Goal: Transaction & Acquisition: Subscribe to service/newsletter

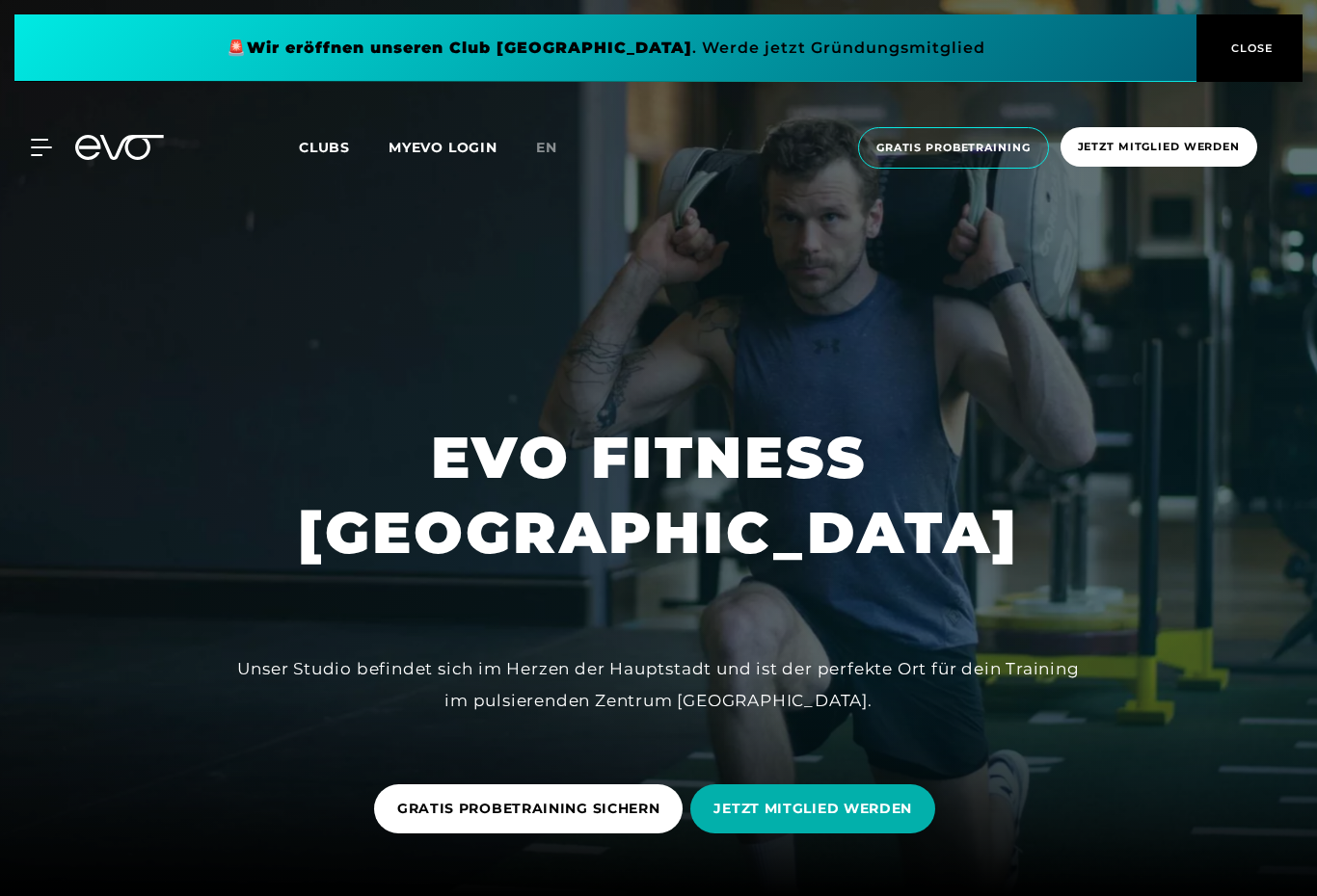
click at [1265, 39] on button "CLOSE" at bounding box center [1249, 48] width 106 height 67
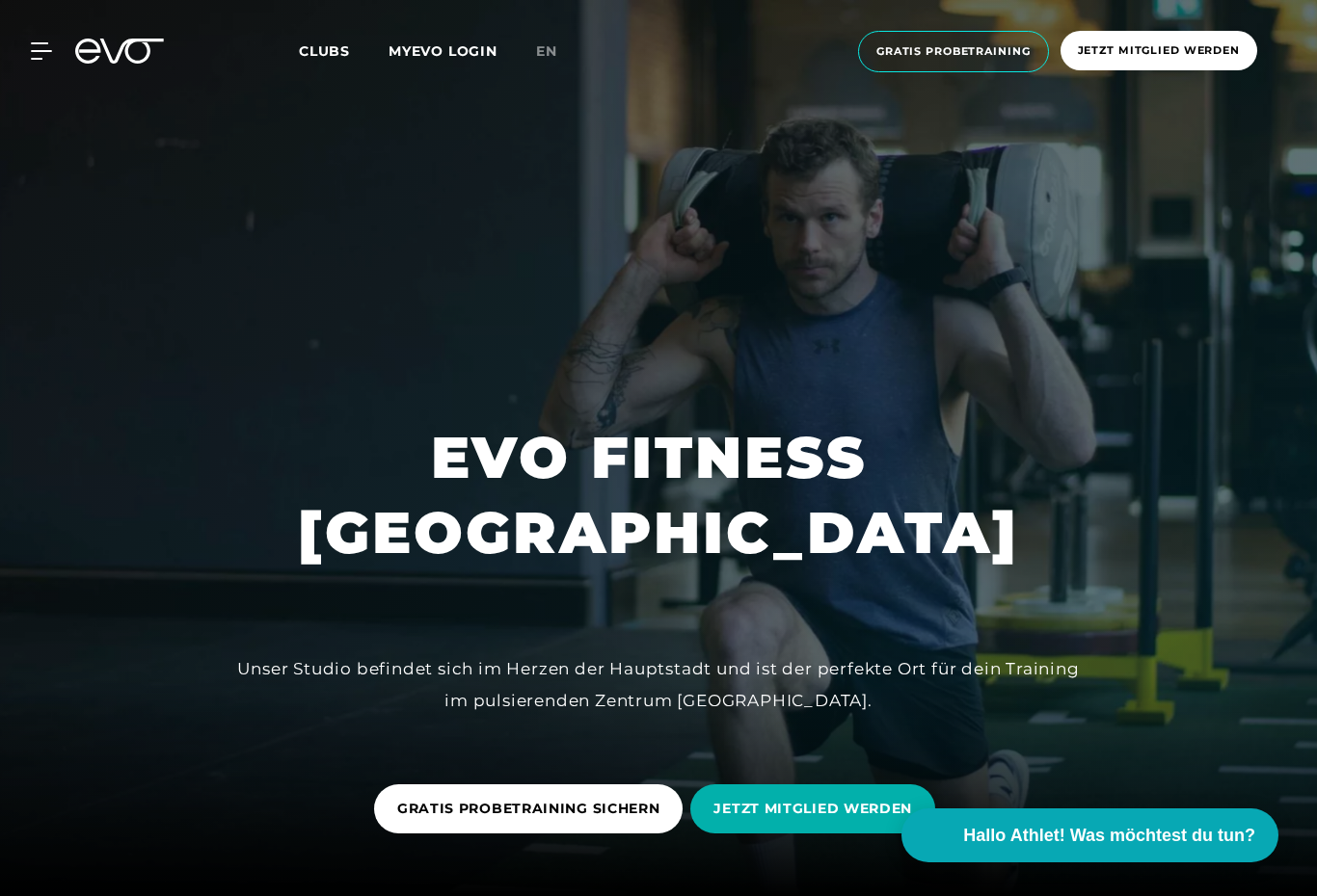
click at [48, 57] on icon at bounding box center [42, 52] width 21 height 18
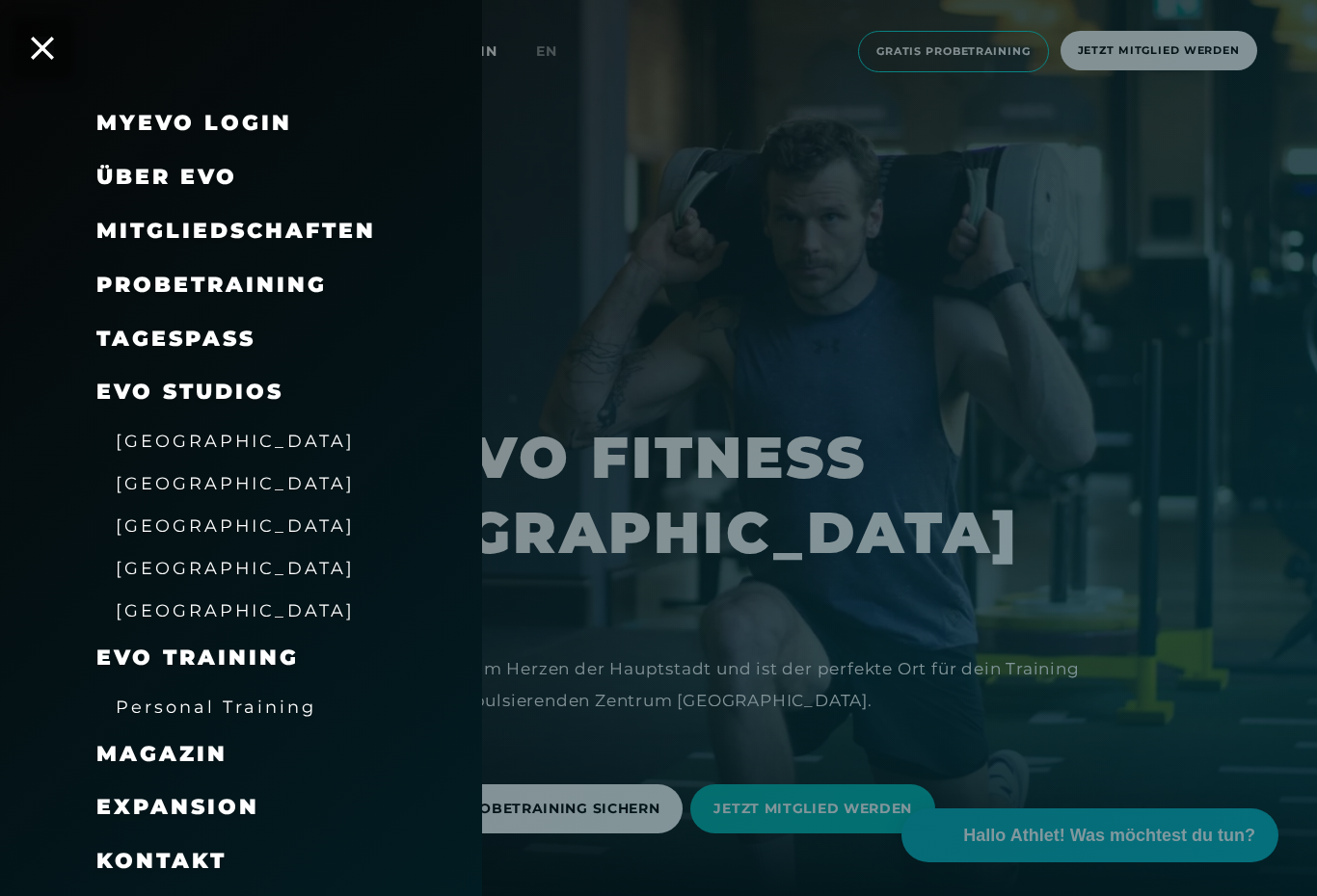
click at [1185, 448] on div at bounding box center [658, 448] width 1317 height 896
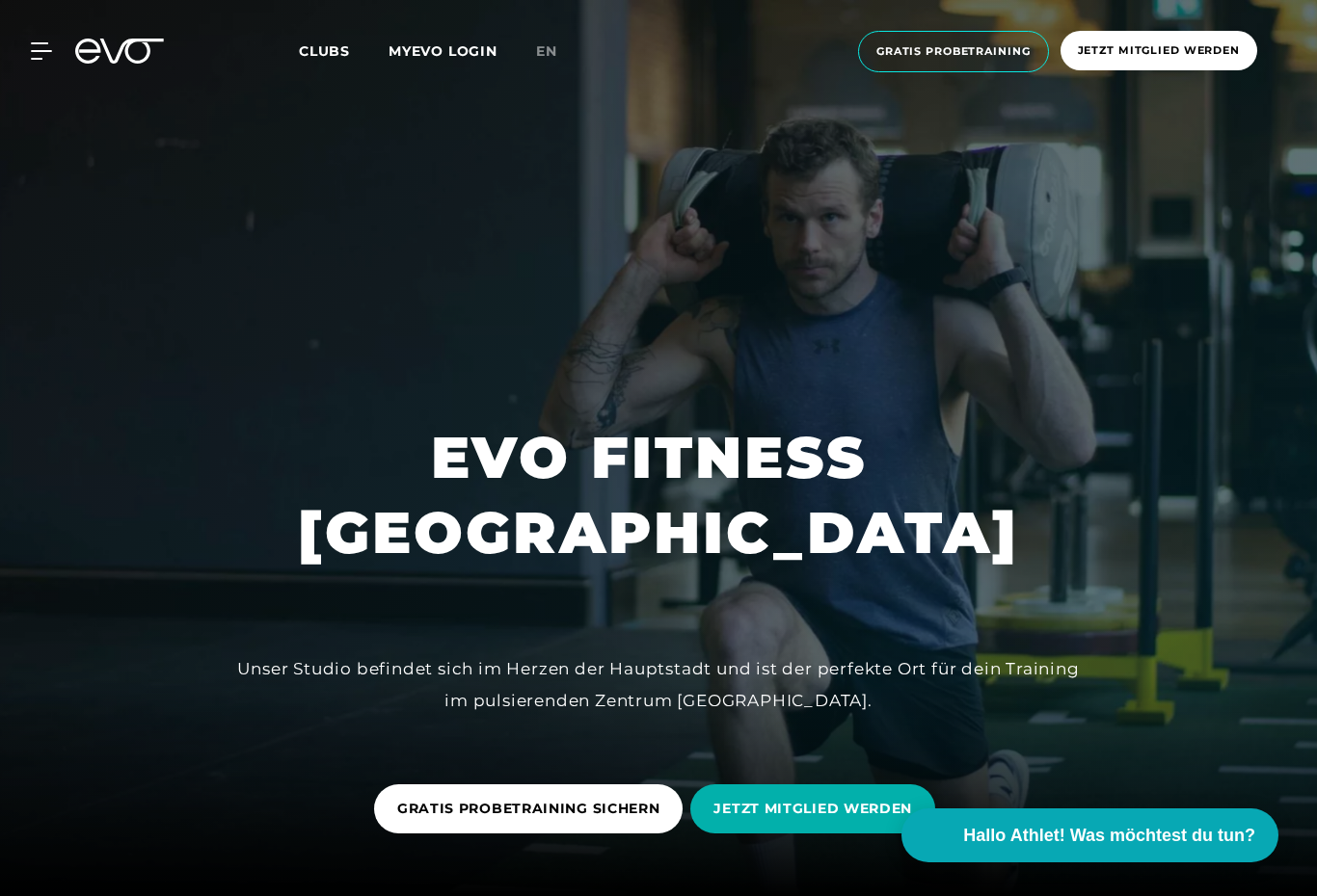
click at [44, 44] on icon at bounding box center [41, 52] width 20 height 16
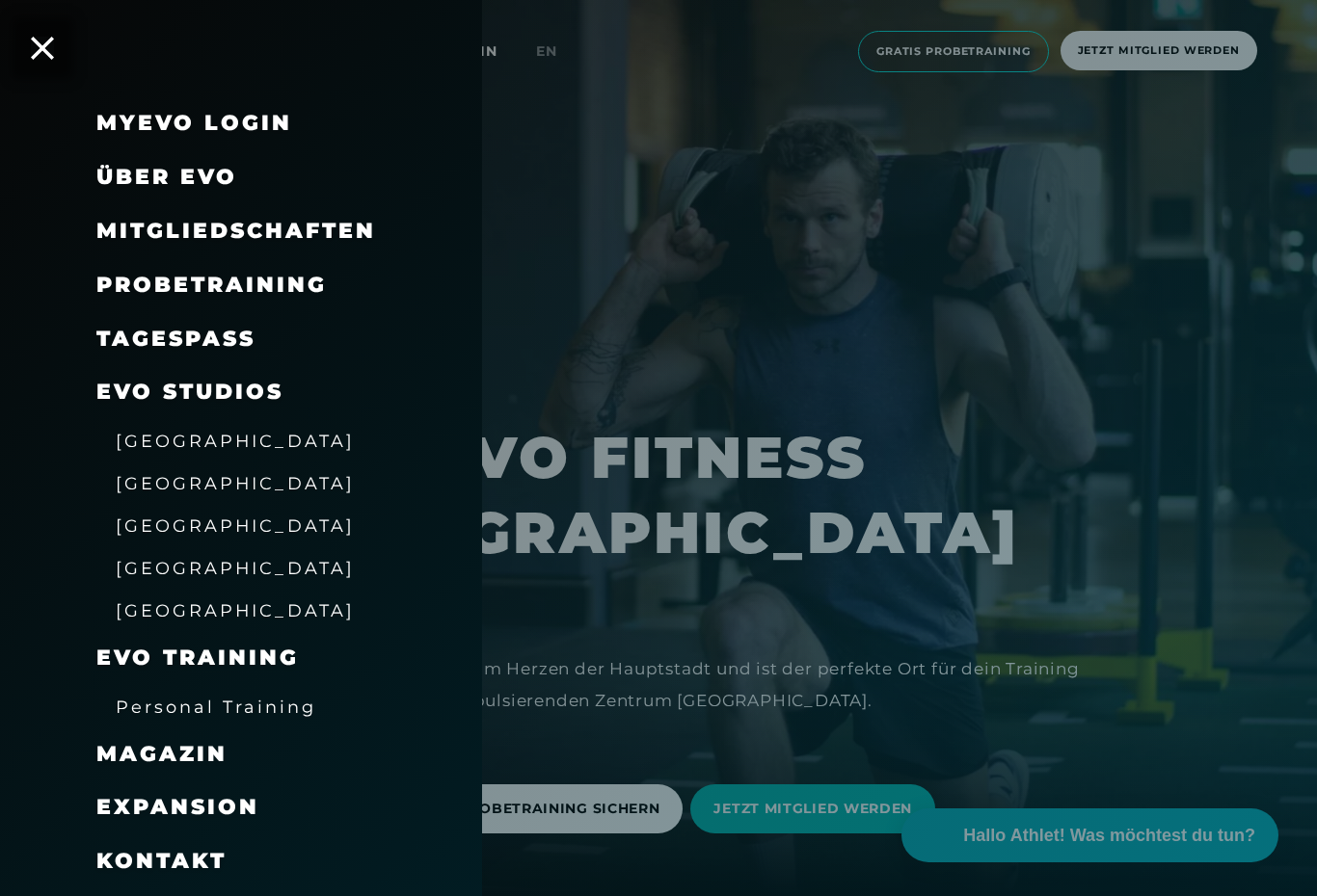
click at [554, 53] on div at bounding box center [658, 448] width 1317 height 896
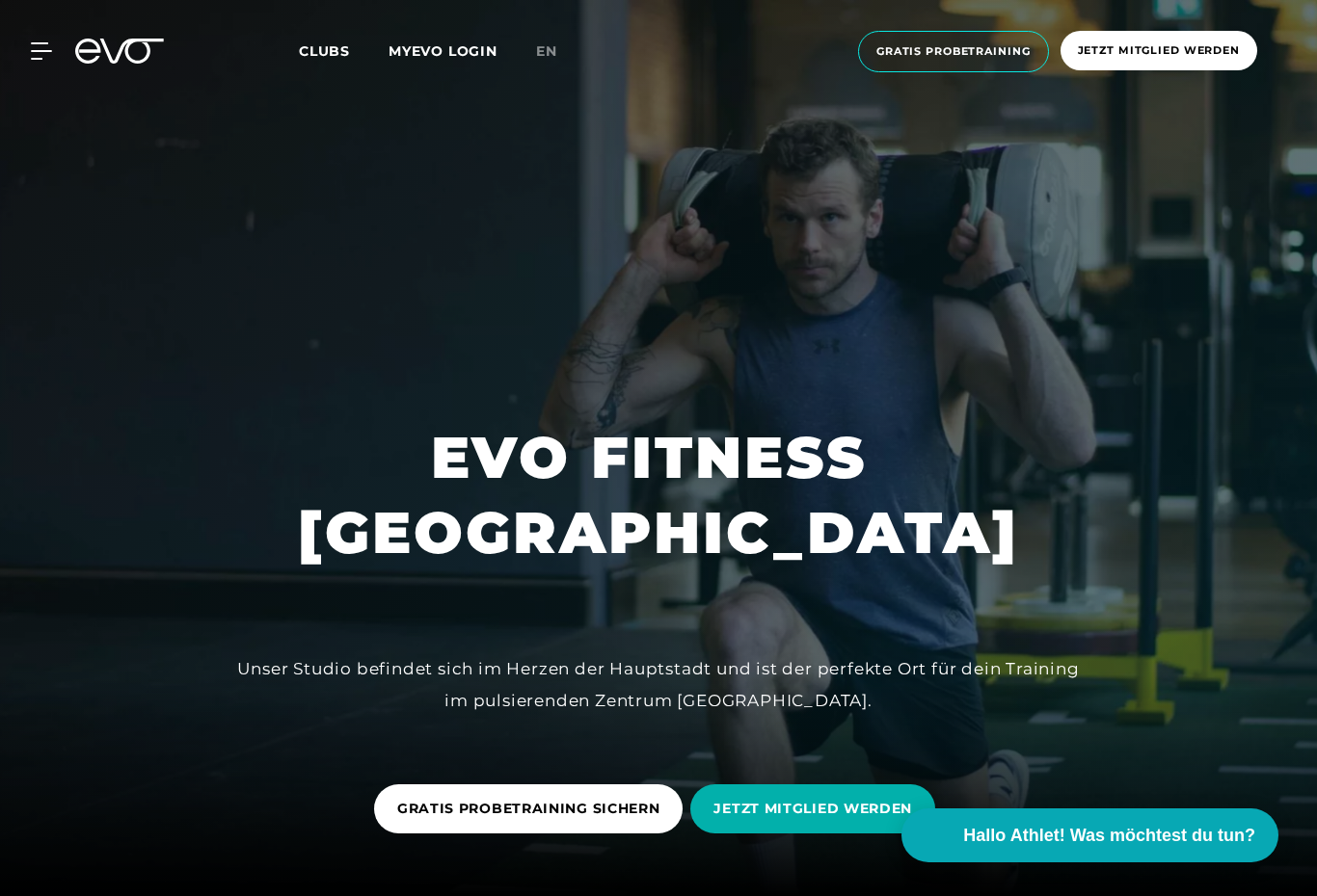
click at [552, 72] on div "MyEVO Login Über EVO Mitgliedschaften Probetraining TAGESPASS EVO Studios [GEOG…" at bounding box center [658, 52] width 1309 height 72
click at [545, 59] on link "en" at bounding box center [559, 52] width 45 height 22
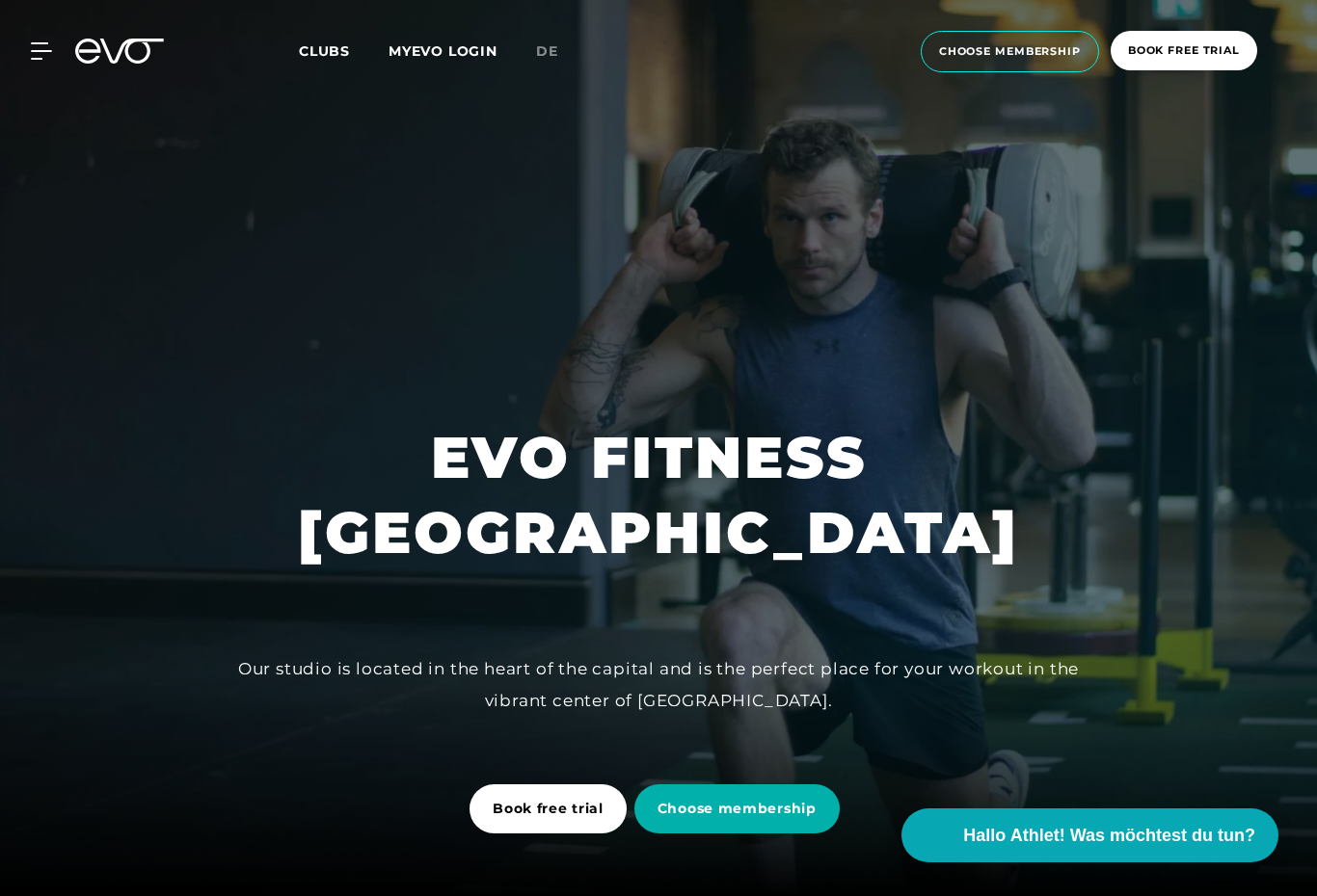
click at [786, 799] on span "Choose membership" at bounding box center [736, 808] width 159 height 20
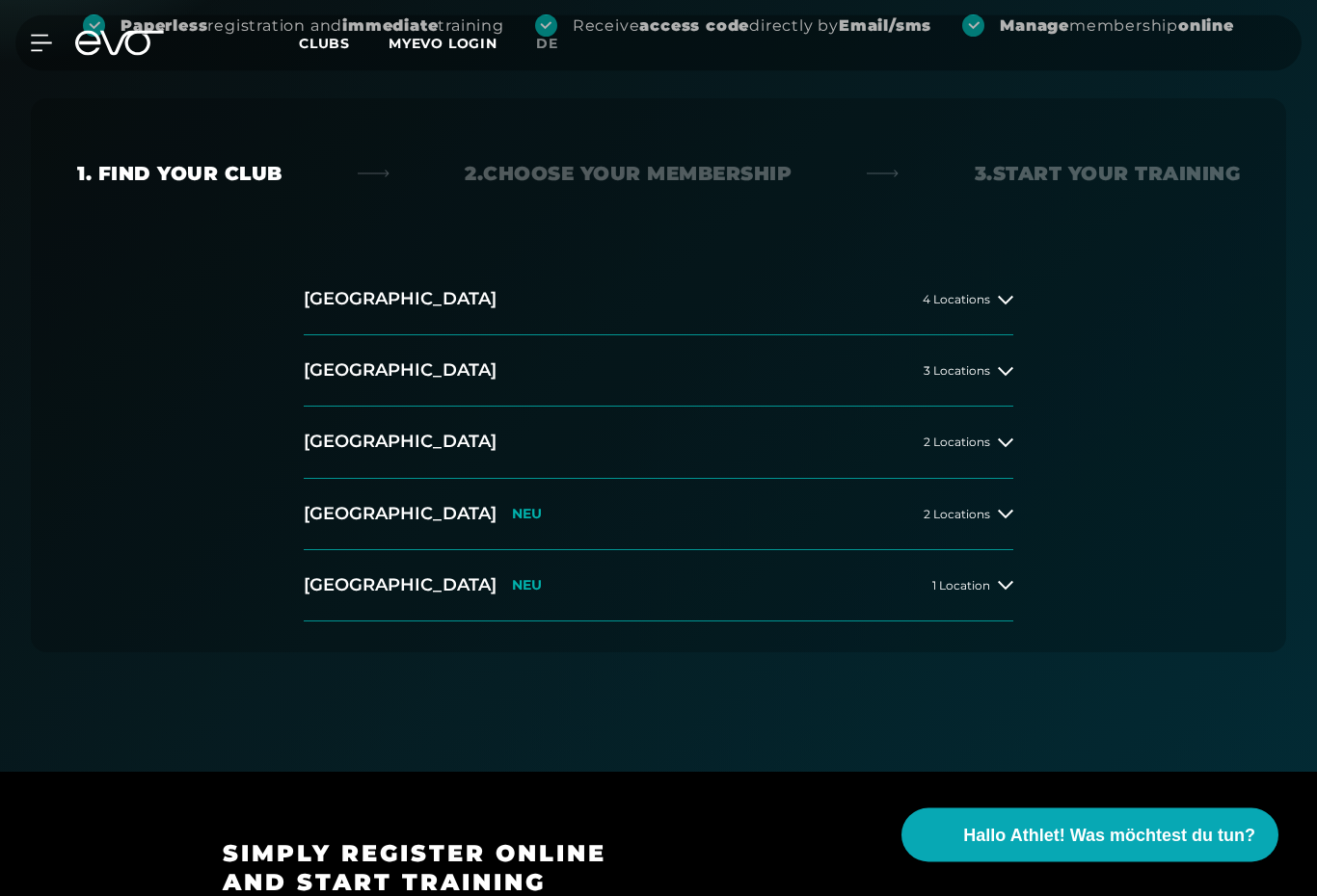
click at [978, 387] on button "[GEOGRAPHIC_DATA] 3 Locations" at bounding box center [658, 372] width 710 height 71
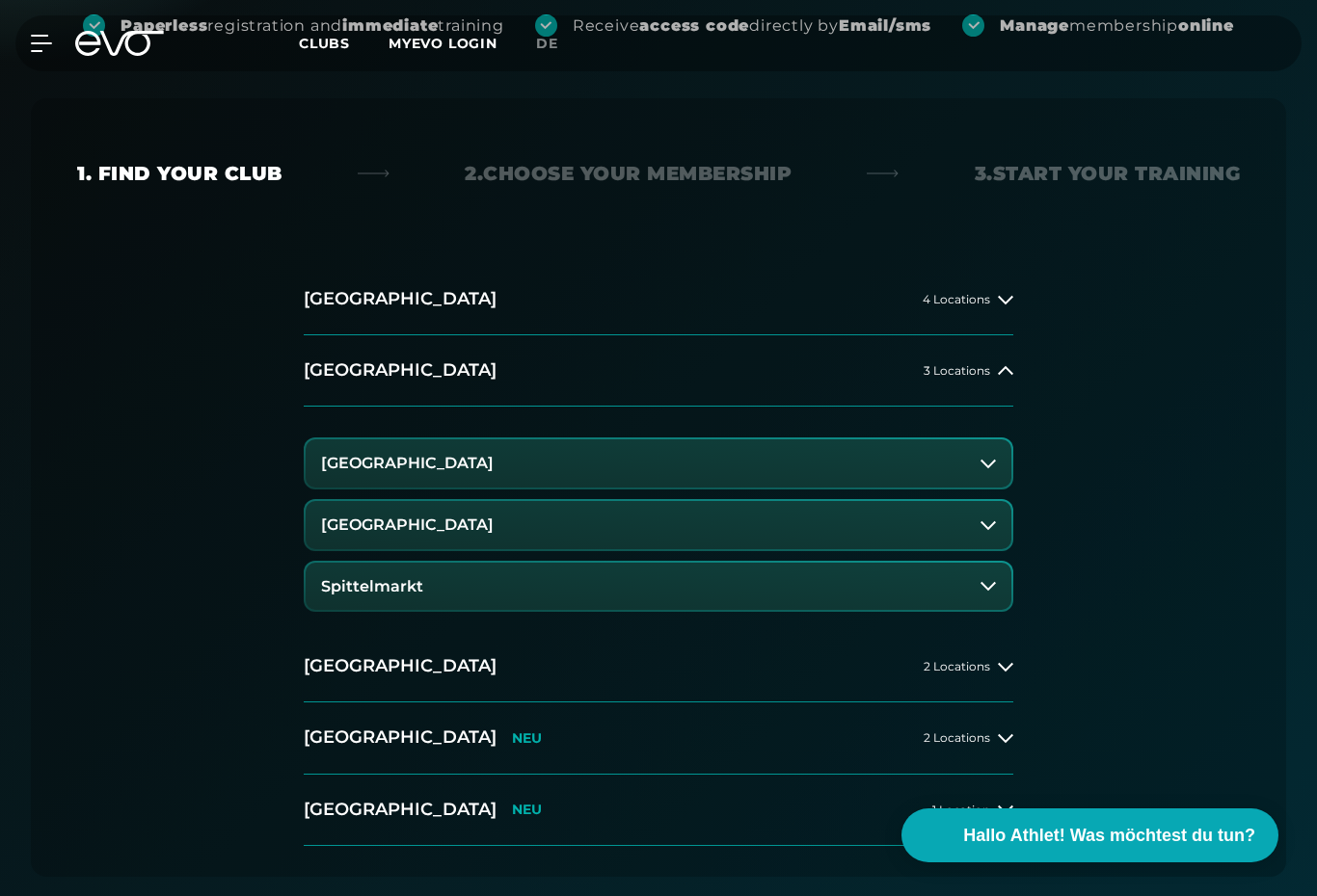
click at [946, 458] on button "[GEOGRAPHIC_DATA]" at bounding box center [658, 464] width 706 height 49
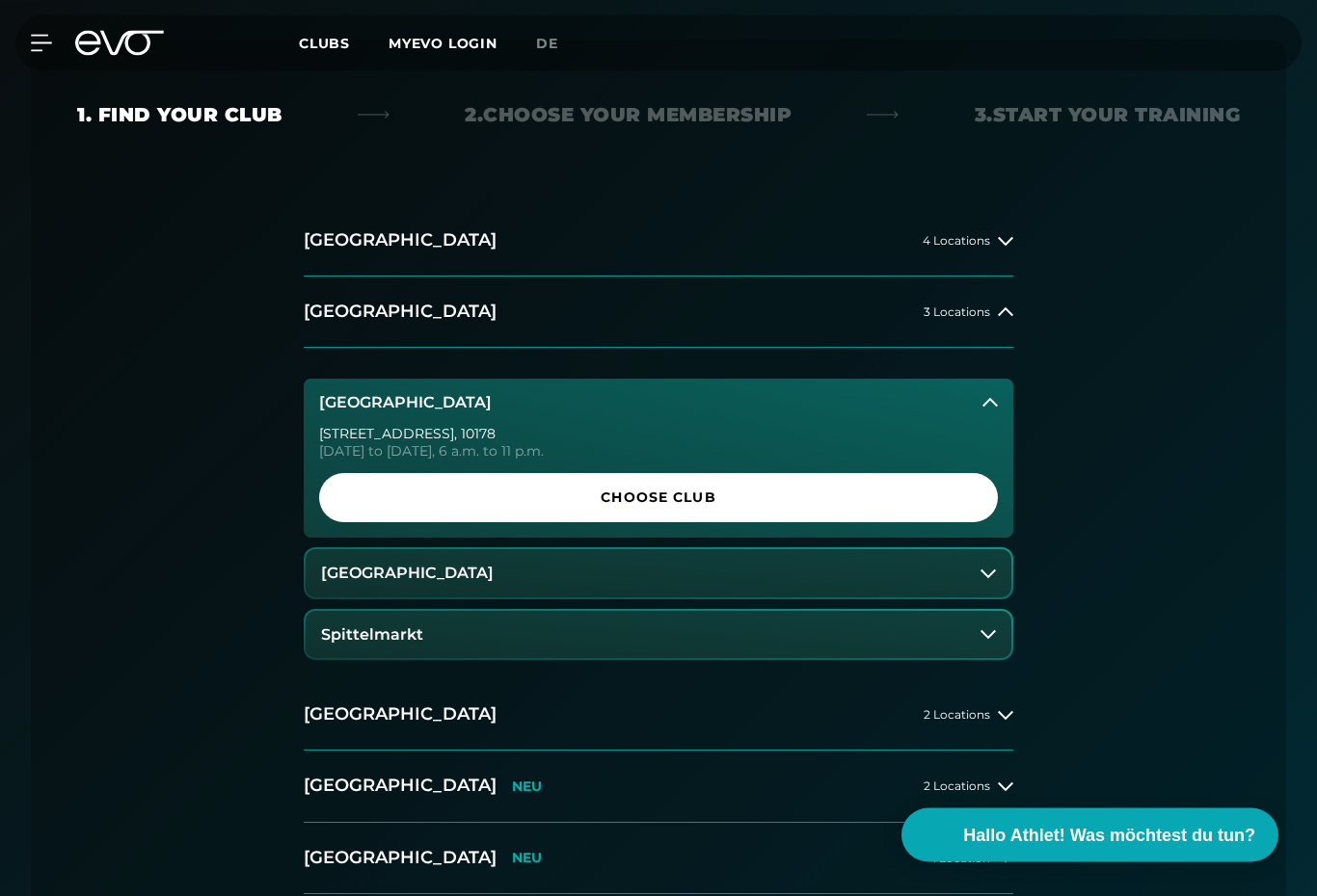
scroll to position [386, 0]
click at [916, 493] on span "Choose Club" at bounding box center [659, 497] width 633 height 20
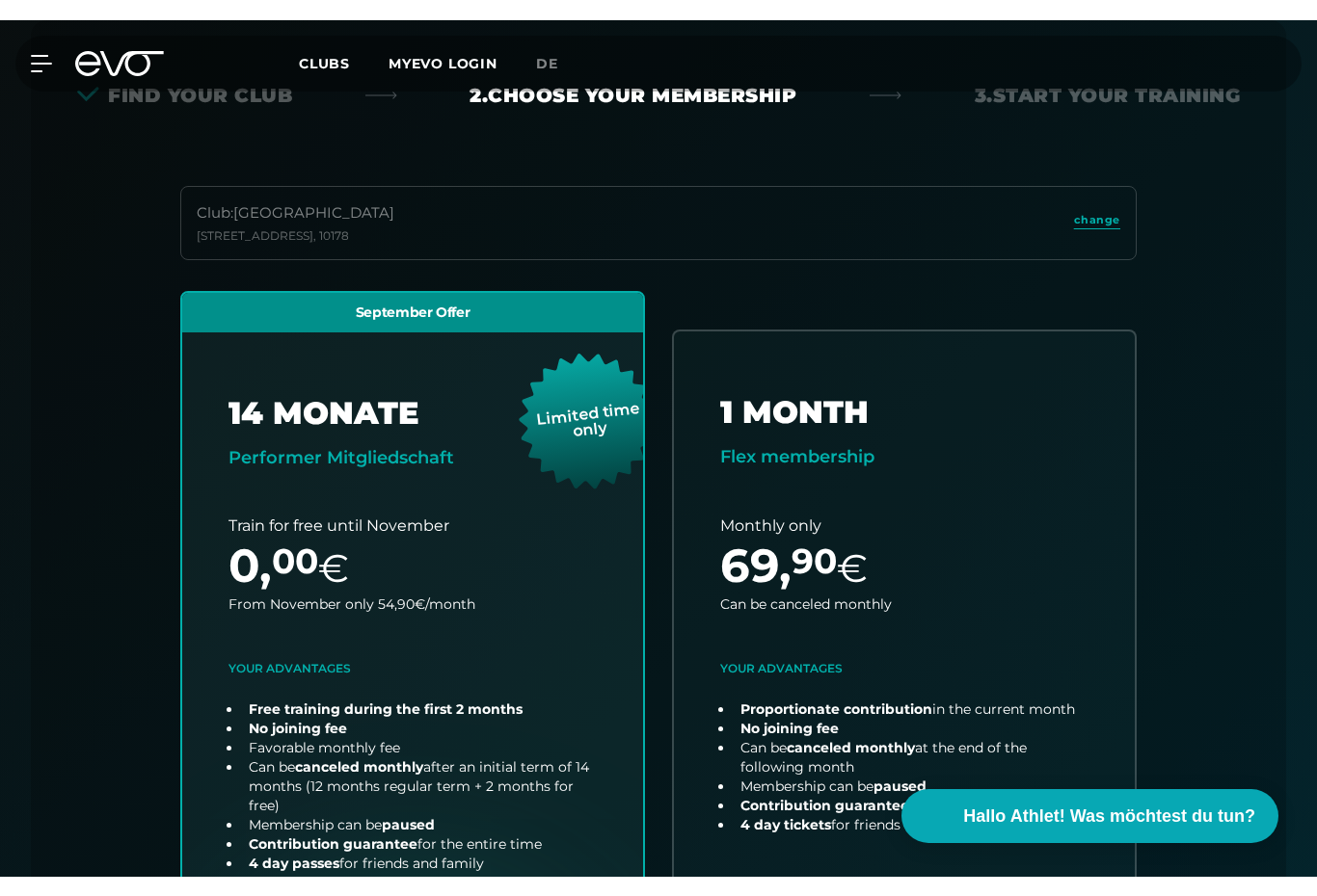
scroll to position [472, 0]
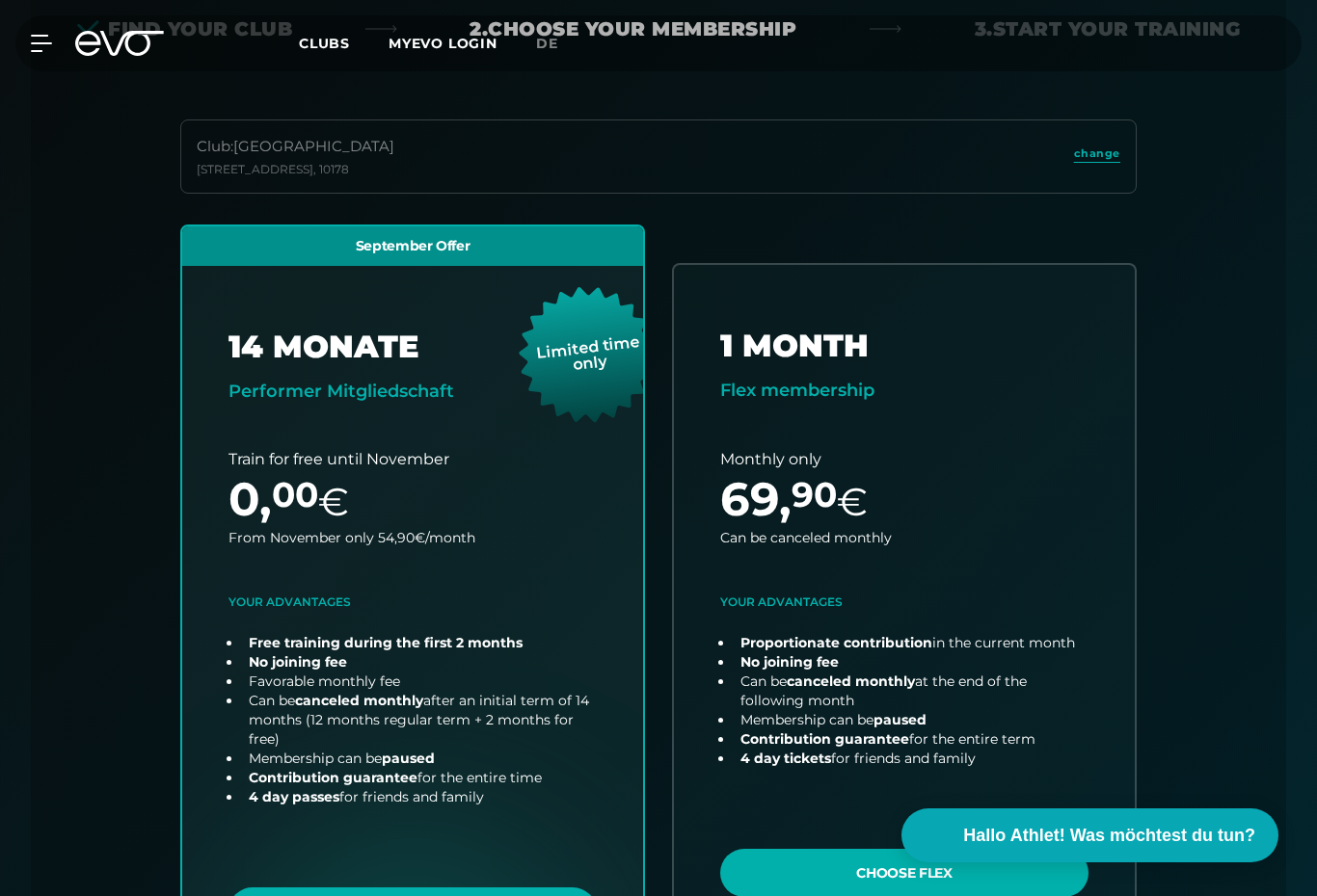
click at [57, 29] on div "MyEVO Login About Memberships free trial DAYPASS EVO Studios [GEOGRAPHIC_DATA] …" at bounding box center [658, 43] width 1309 height 55
click at [40, 44] on icon at bounding box center [41, 44] width 20 height 16
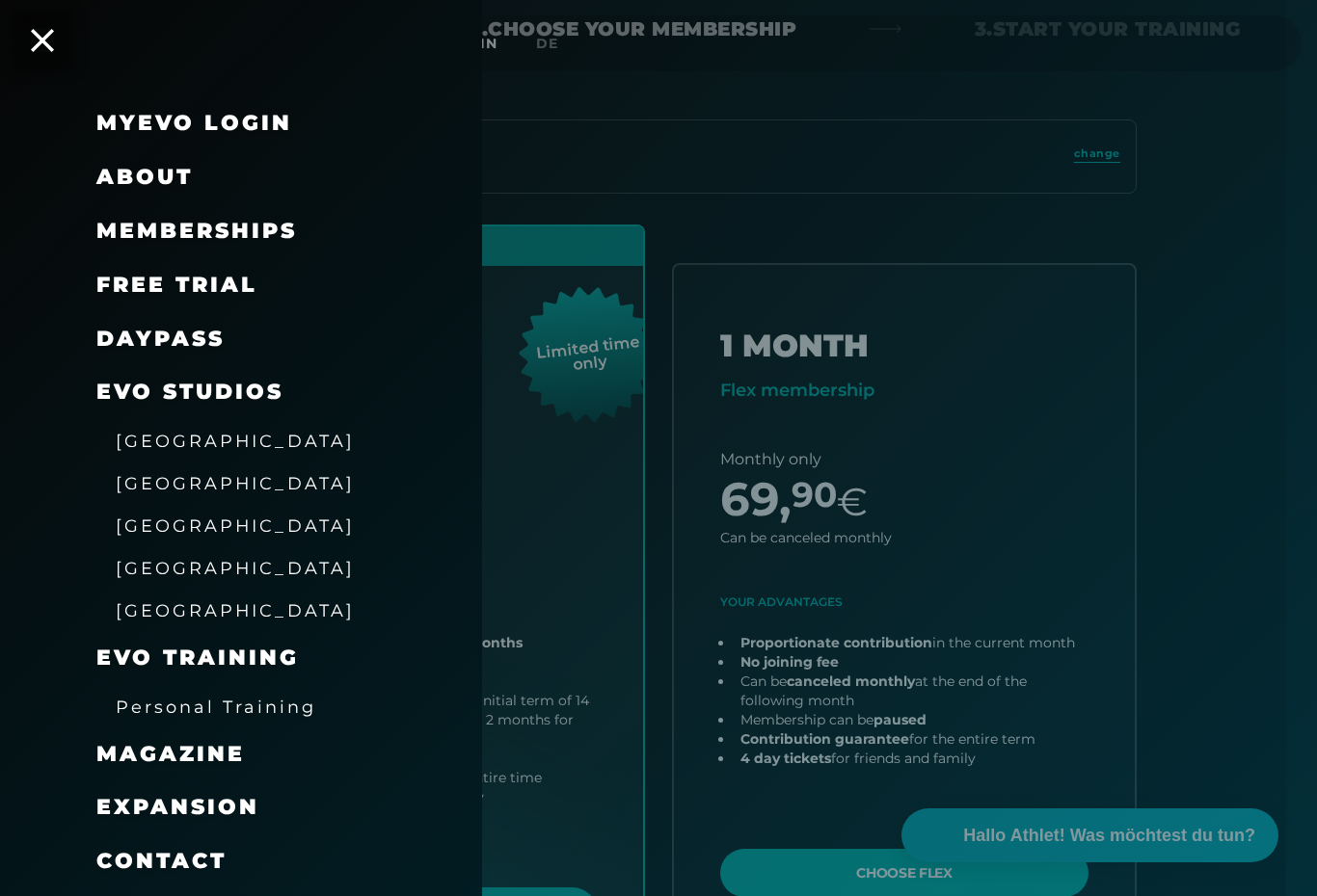
click at [1070, 174] on div at bounding box center [658, 448] width 1317 height 896
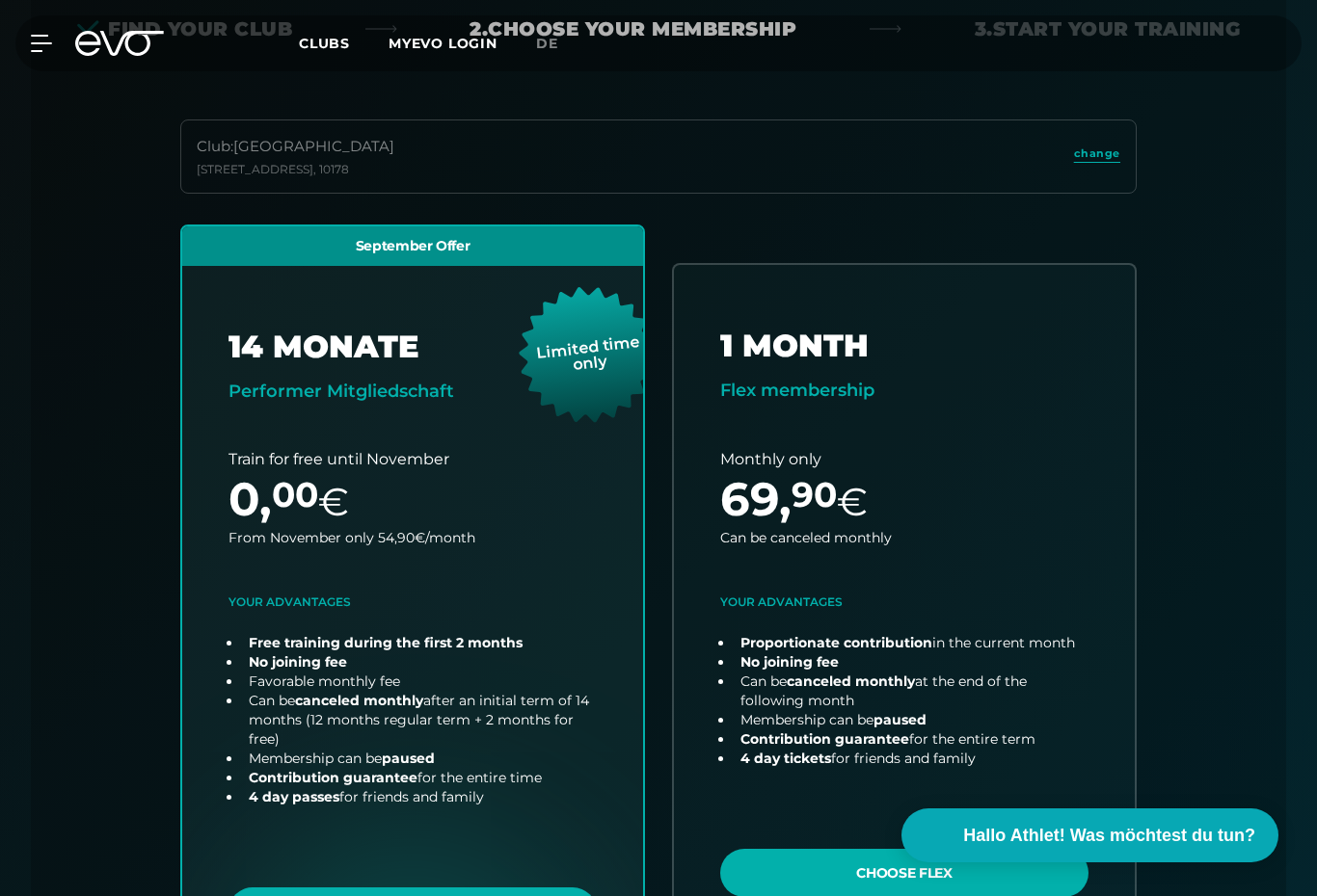
click at [1070, 173] on div "Club : Berlin [STREET_ADDRESS]" at bounding box center [658, 157] width 956 height 74
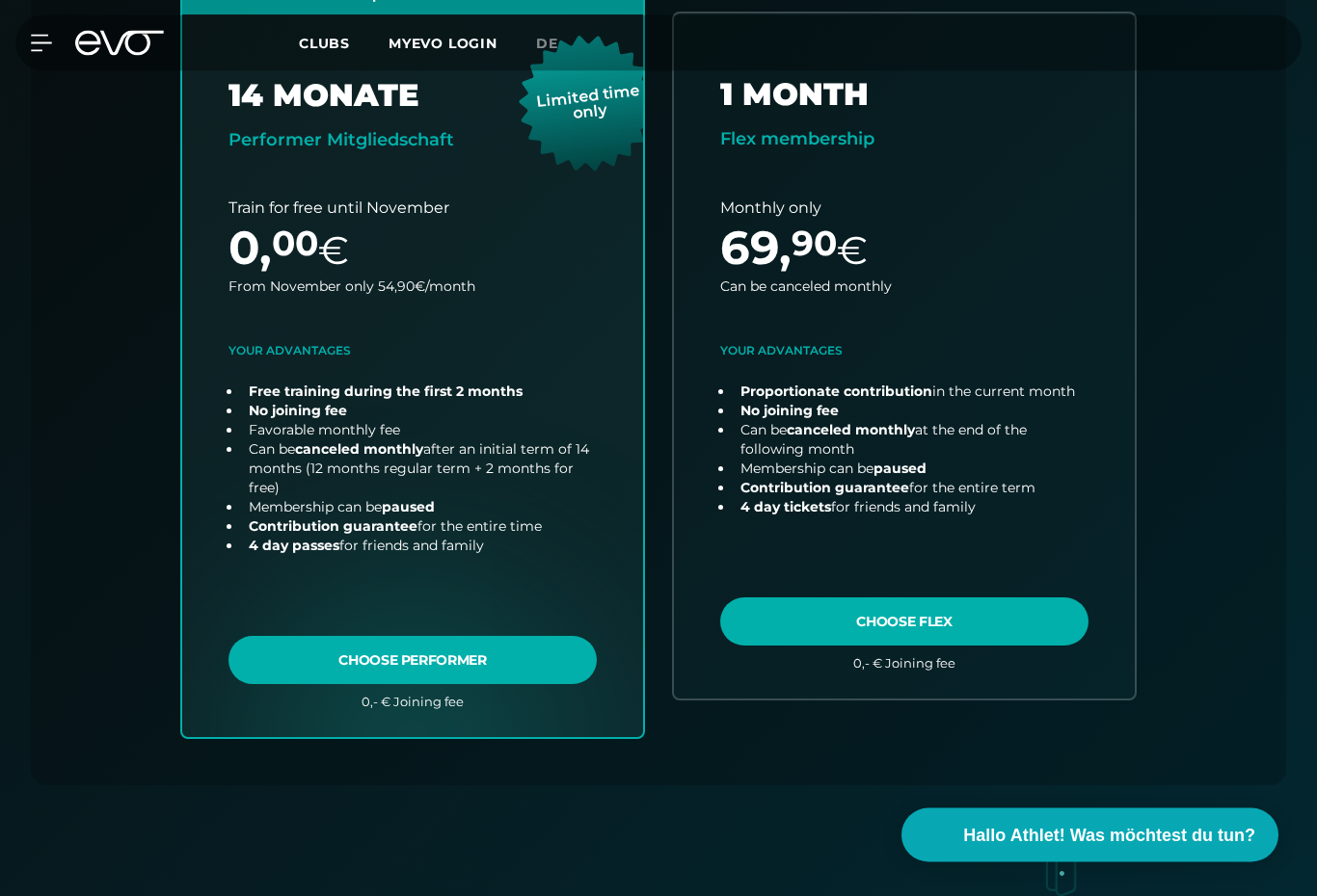
scroll to position [725, 0]
